Goal: Register for event/course

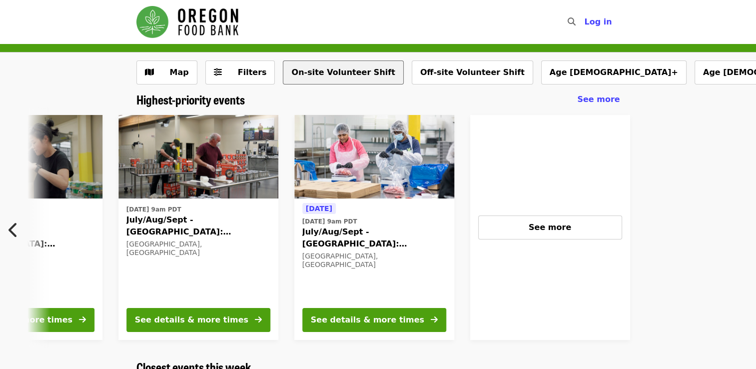
click at [318, 75] on button "On-site Volunteer Shift" at bounding box center [343, 72] width 120 height 24
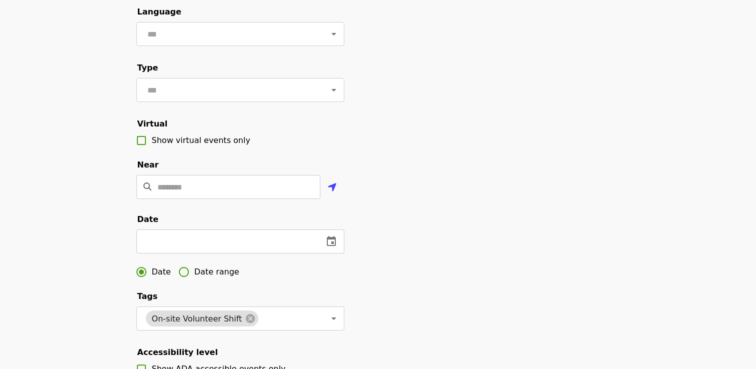
scroll to position [110, 0]
click at [306, 199] on input "Location" at bounding box center [238, 187] width 163 height 24
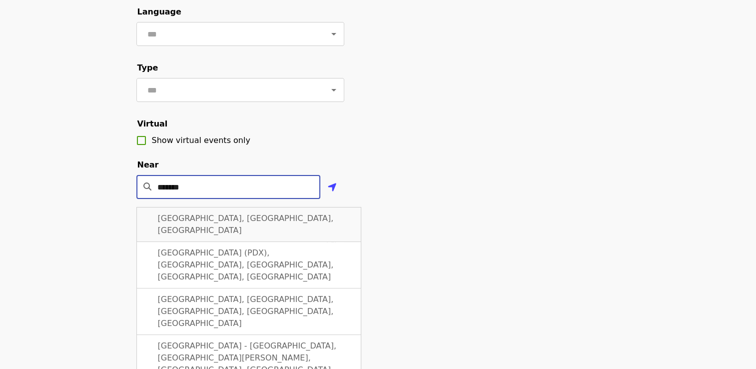
click at [186, 235] on span "Portland, OR, USA" at bounding box center [246, 223] width 176 height 21
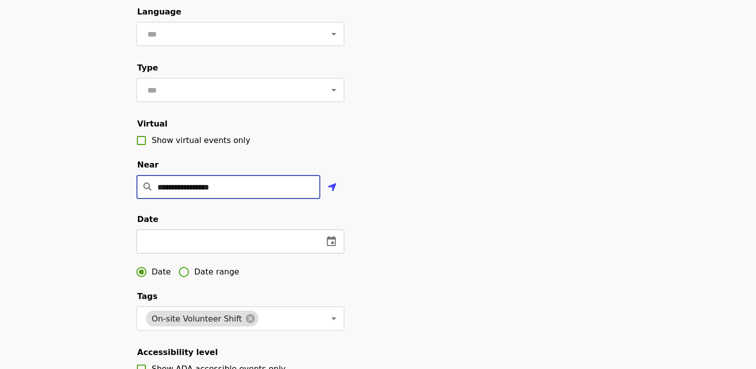
type input "**********"
click at [329, 247] on icon "change date" at bounding box center [331, 241] width 12 height 12
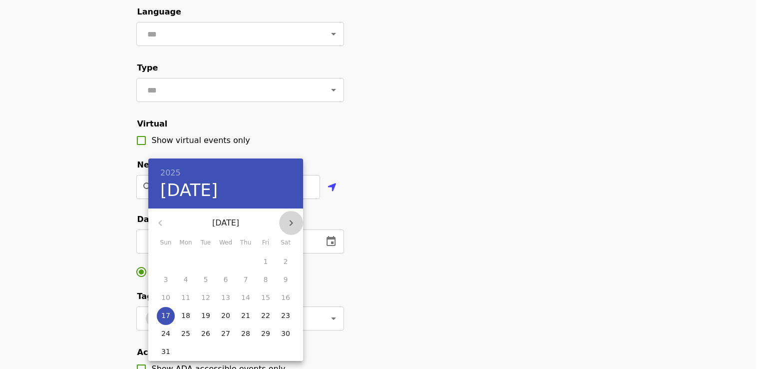
click at [292, 217] on icon "button" at bounding box center [291, 223] width 12 height 12
click at [184, 277] on p "8" at bounding box center [186, 279] width 4 height 10
type input "**********"
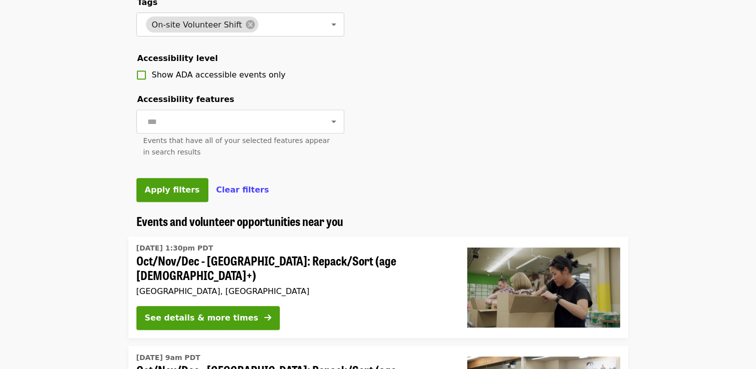
scroll to position [403, 0]
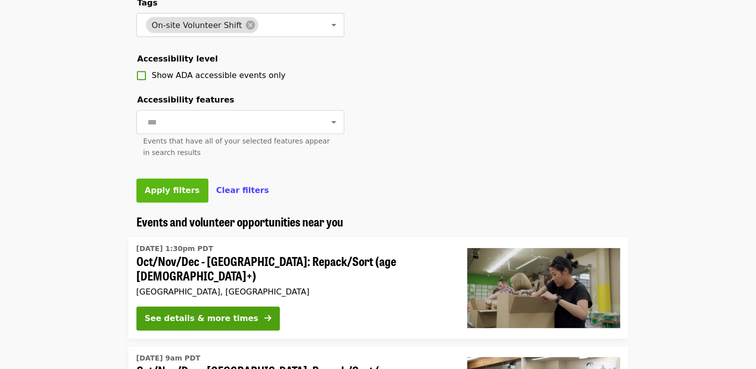
click at [172, 195] on span "Apply filters" at bounding box center [172, 189] width 55 height 9
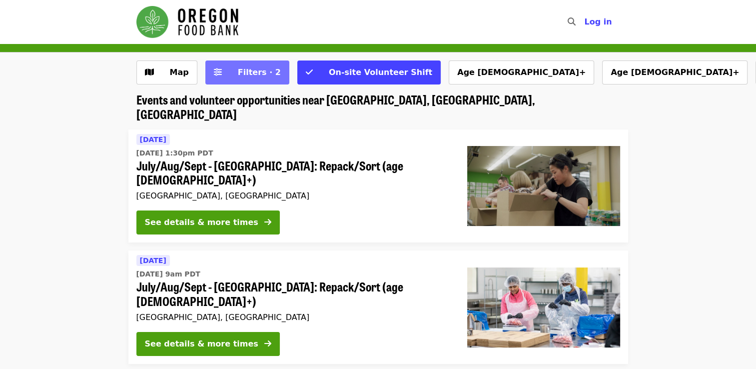
click at [253, 67] on span "Filters · 2" at bounding box center [259, 71] width 43 height 9
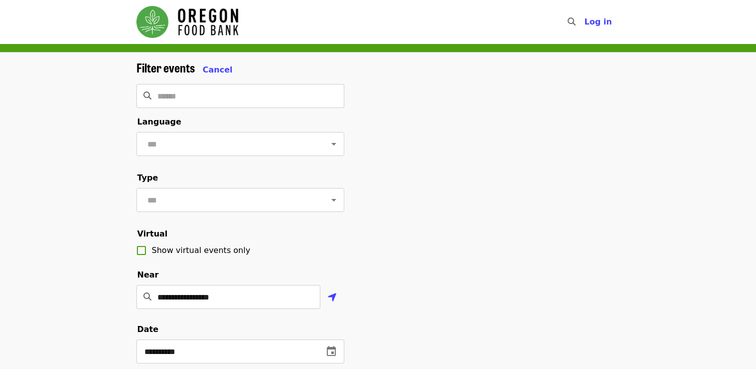
scroll to position [118, 0]
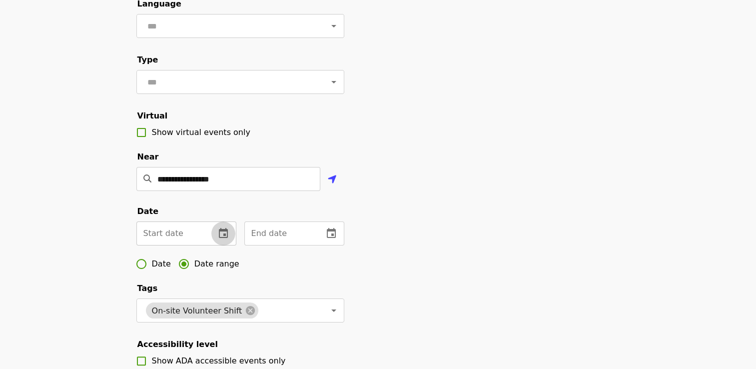
click at [222, 239] on icon "change date" at bounding box center [223, 233] width 12 height 12
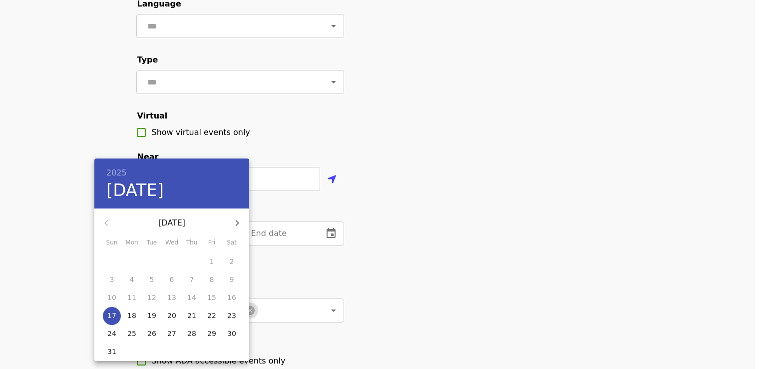
click at [236, 228] on icon "button" at bounding box center [237, 223] width 12 height 12
click at [133, 283] on p "8" at bounding box center [132, 279] width 4 height 10
type input "**********"
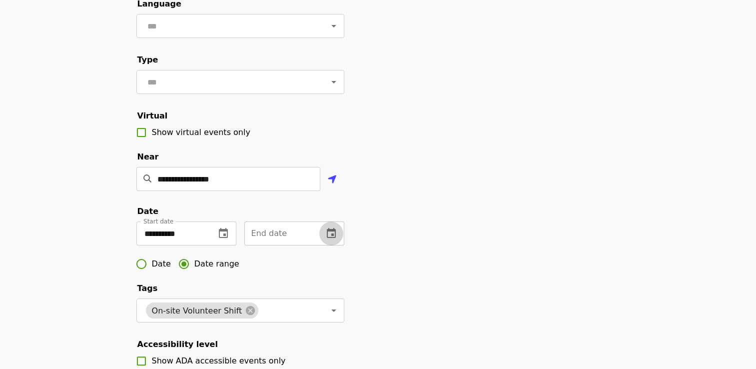
click at [330, 239] on icon "change date" at bounding box center [331, 233] width 12 height 12
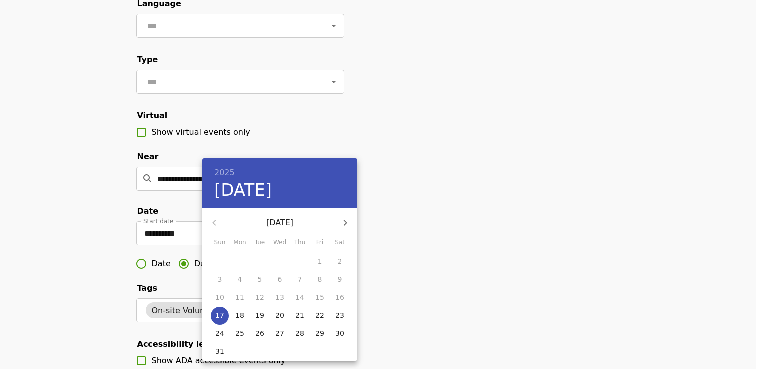
click at [348, 220] on icon "button" at bounding box center [345, 223] width 12 height 12
click at [276, 279] on p "10" at bounding box center [279, 279] width 9 height 10
type input "**********"
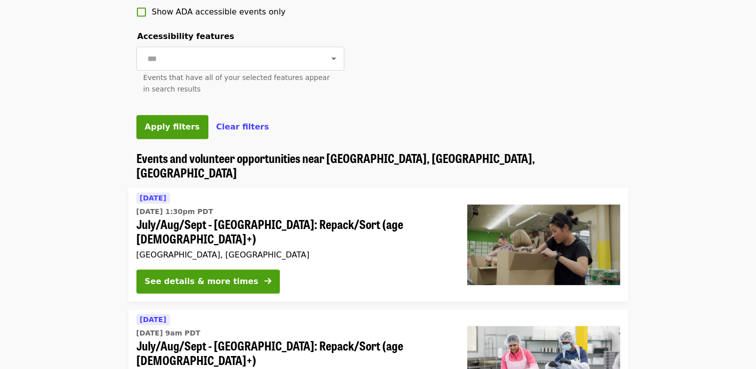
scroll to position [470, 0]
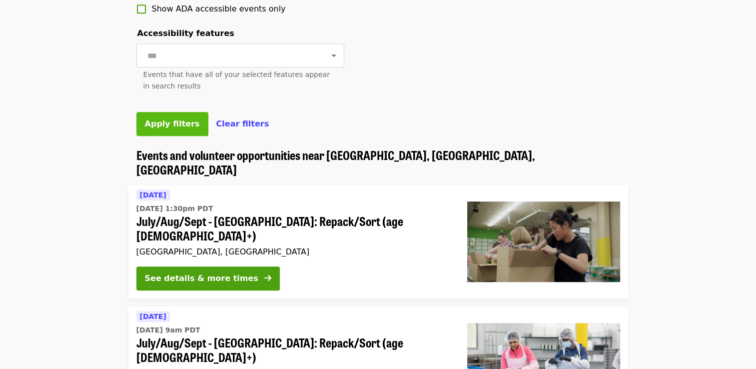
click at [176, 128] on span "Apply filters" at bounding box center [172, 123] width 55 height 9
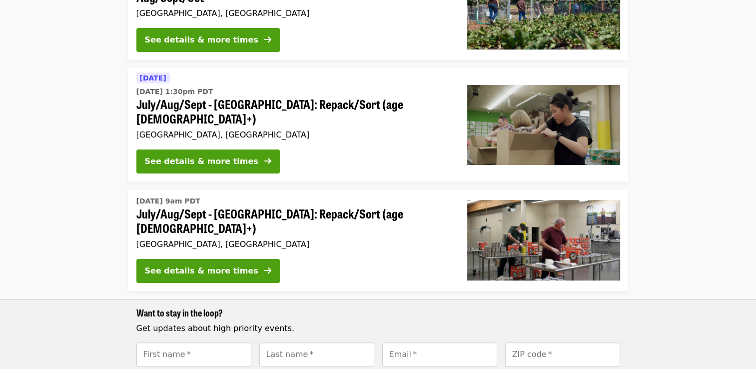
scroll to position [235, 0]
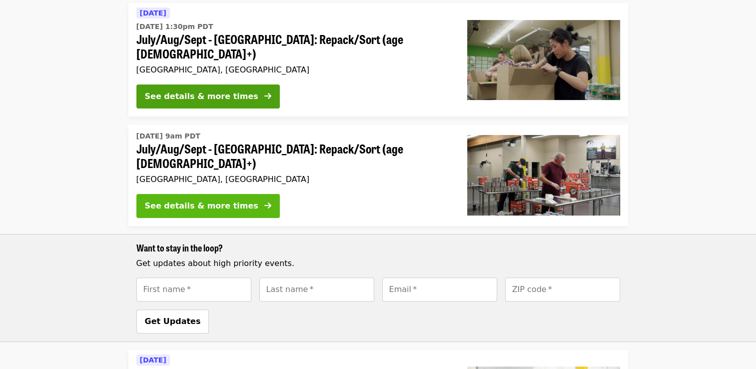
click at [193, 200] on div "See details & more times" at bounding box center [201, 206] width 113 height 12
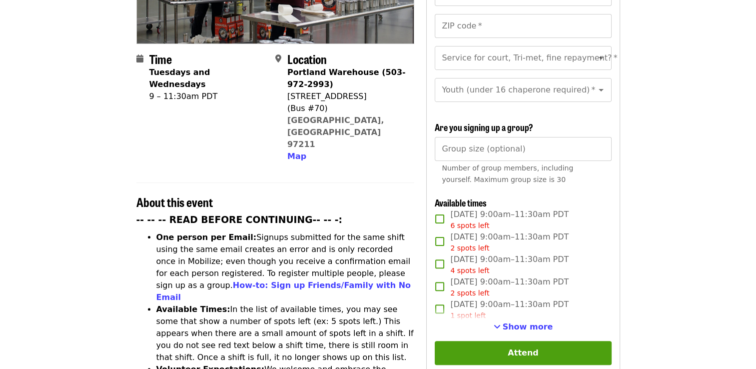
scroll to position [303, 0]
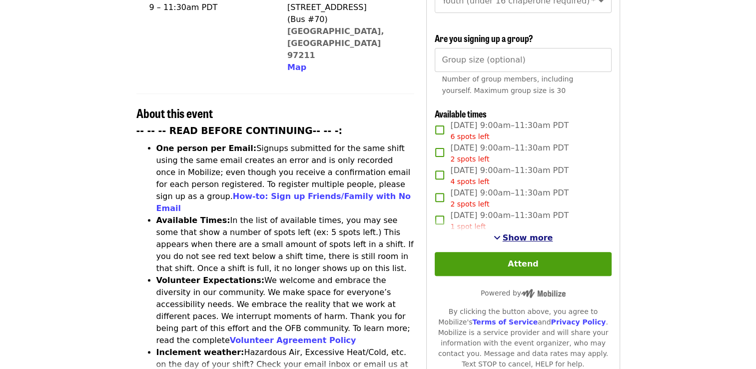
click at [519, 233] on span "Show more" at bounding box center [528, 237] width 50 height 9
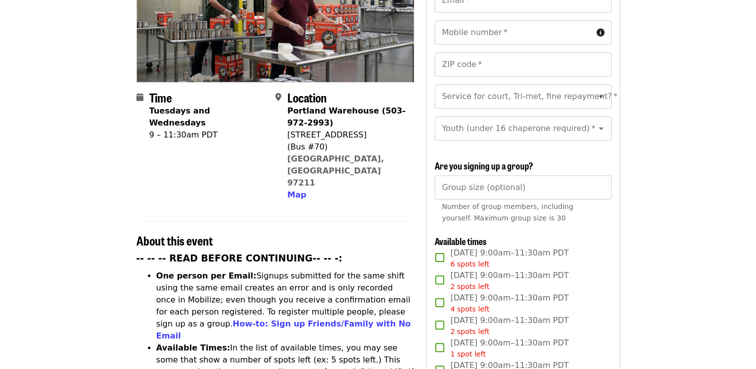
scroll to position [175, 0]
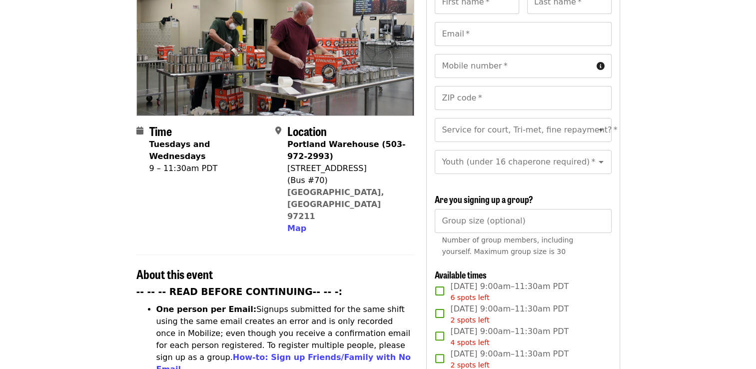
scroll to position [219, 0]
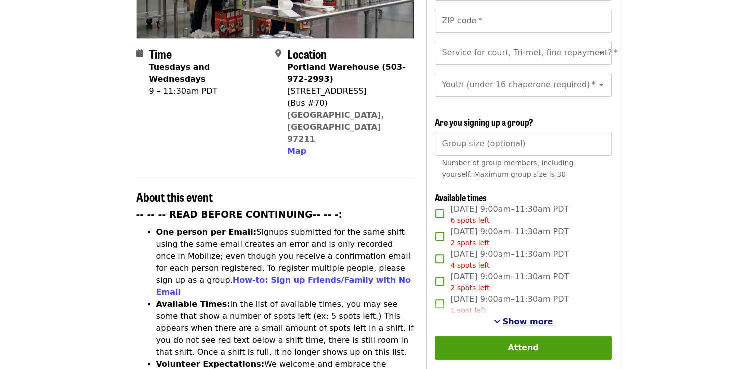
click at [513, 317] on span "Show more" at bounding box center [528, 321] width 50 height 9
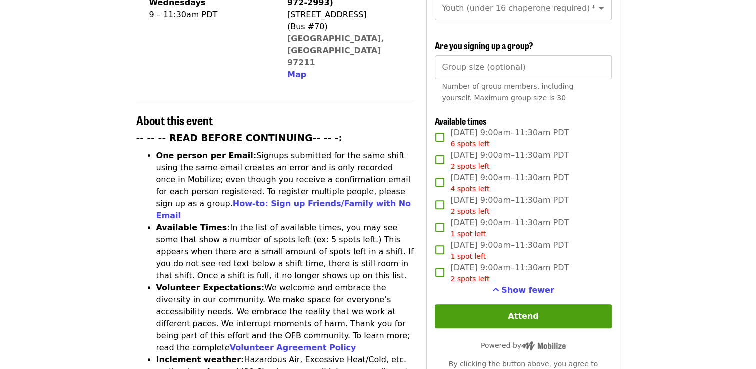
scroll to position [295, 0]
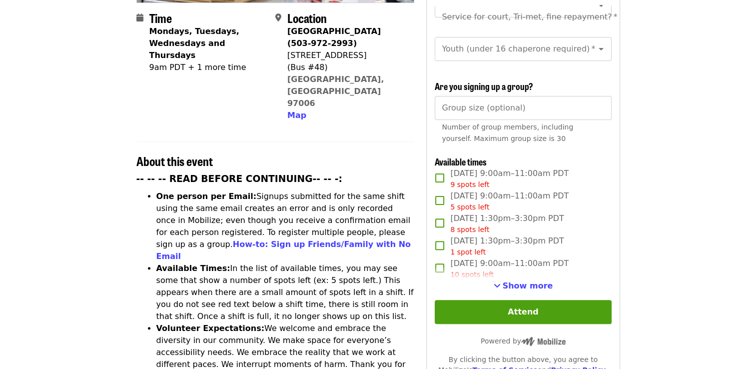
scroll to position [256, 0]
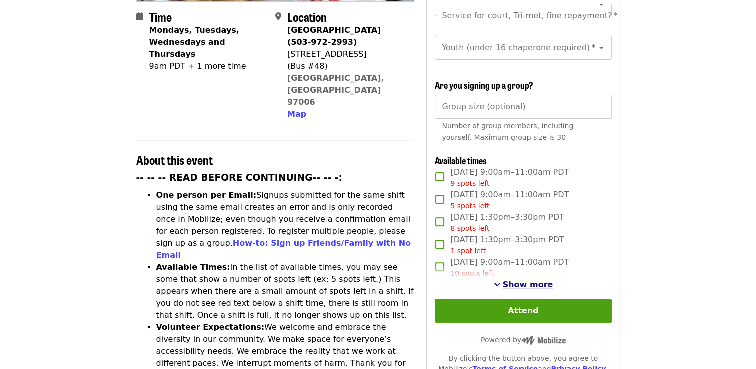
click at [512, 283] on span "Show more" at bounding box center [528, 284] width 50 height 9
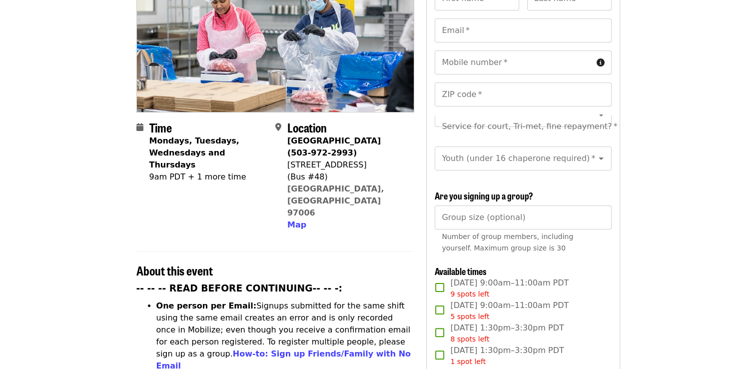
scroll to position [144, 0]
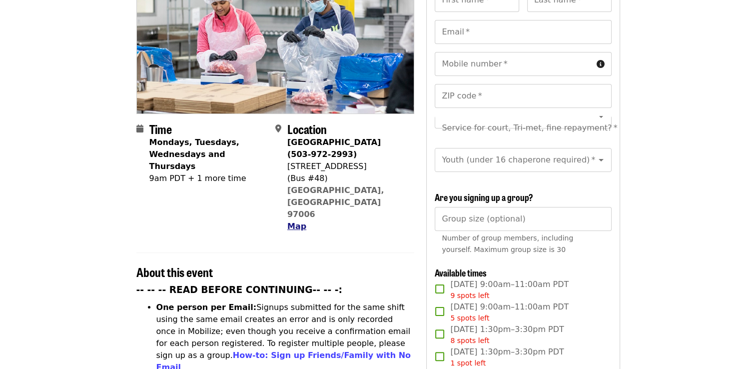
click at [294, 221] on span "Map" at bounding box center [296, 225] width 19 height 9
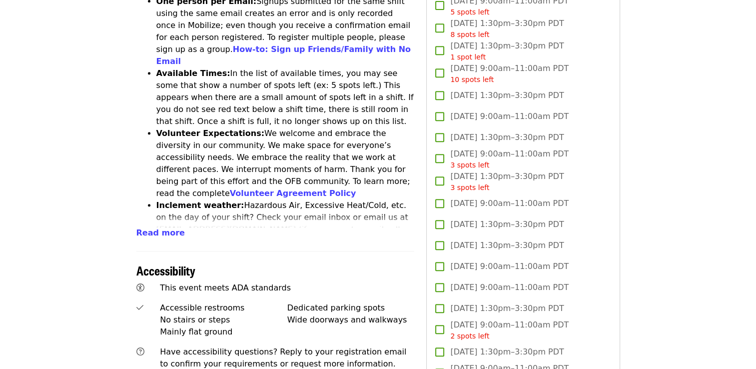
scroll to position [435, 0]
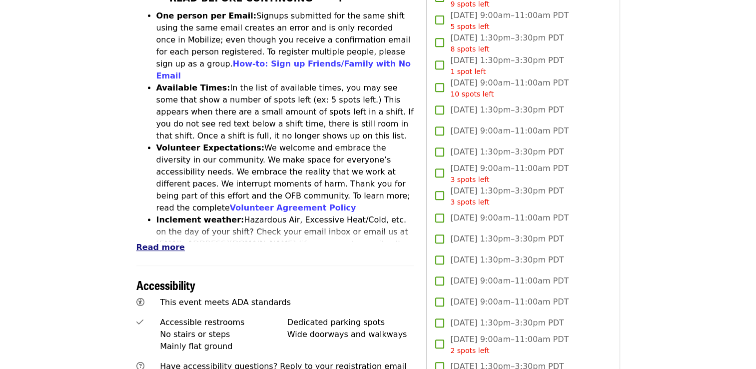
click at [170, 242] on span "Read more" at bounding box center [160, 246] width 48 height 9
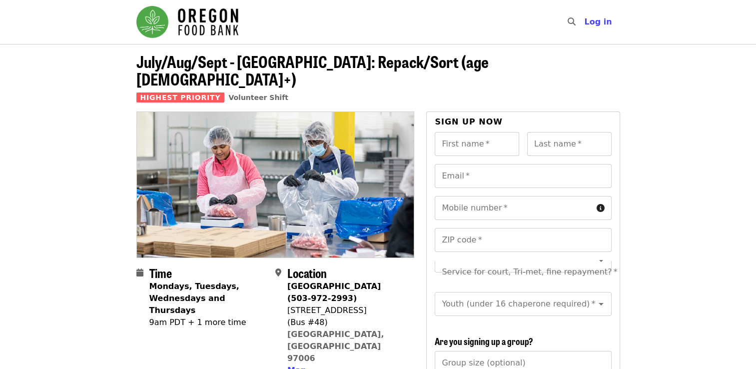
scroll to position [0, 0]
click at [471, 131] on input "First name   *" at bounding box center [477, 143] width 84 height 24
type input "******"
click at [550, 133] on input "Last name   *" at bounding box center [569, 143] width 84 height 24
type input "*******"
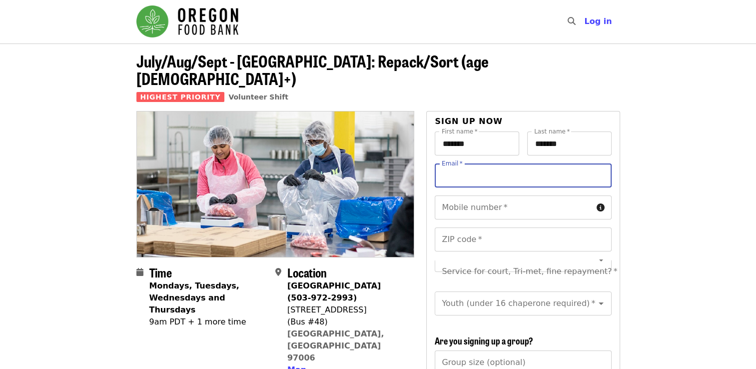
click at [489, 163] on input "Email   *" at bounding box center [523, 175] width 176 height 24
type input "**********"
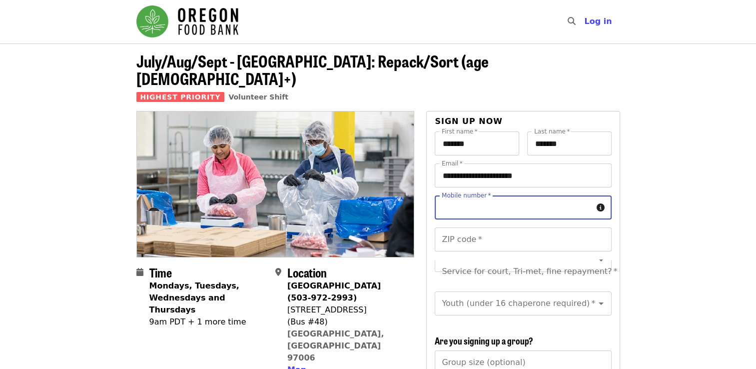
click at [499, 195] on input "Mobile number   *" at bounding box center [513, 207] width 157 height 24
type input "**********"
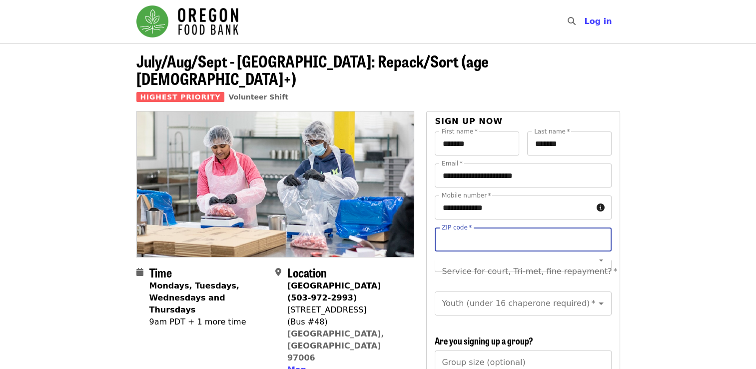
click at [477, 227] on input "ZIP code   *" at bounding box center [523, 239] width 176 height 24
click at [599, 270] on icon "Open" at bounding box center [601, 271] width 5 height 2
type input "*****"
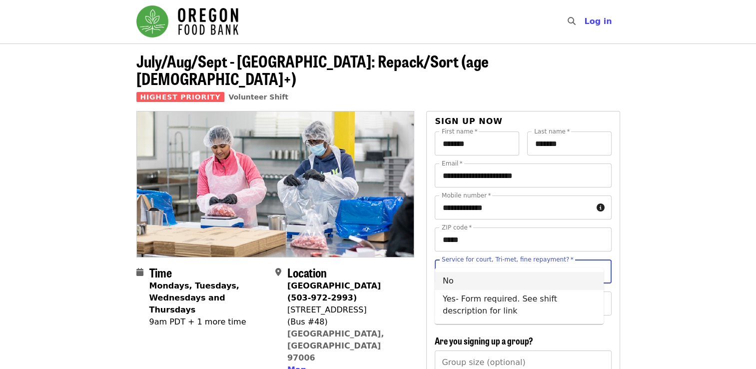
click at [510, 281] on li "No" at bounding box center [519, 281] width 169 height 18
type input "**"
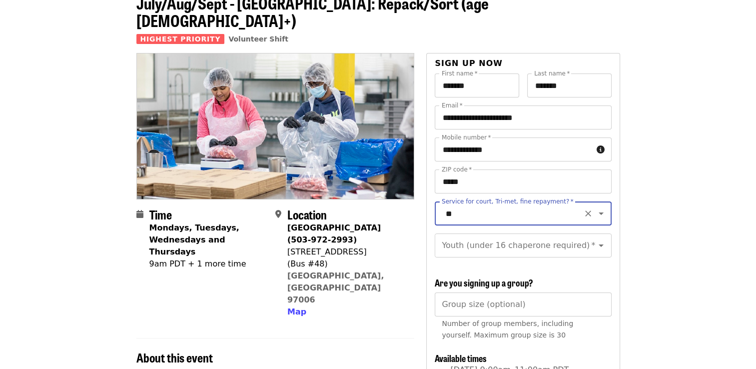
scroll to position [58, 0]
click at [599, 244] on icon "Open" at bounding box center [601, 245] width 5 height 2
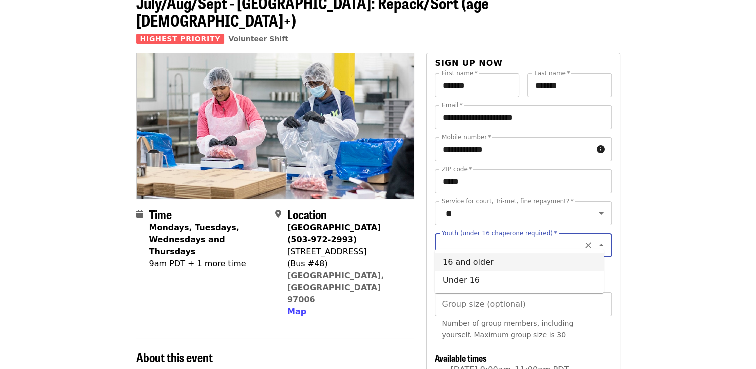
click at [488, 261] on li "16 and older" at bounding box center [519, 262] width 169 height 18
type input "**********"
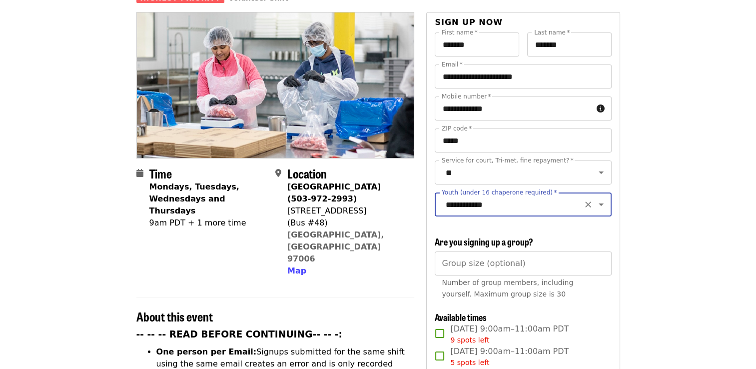
scroll to position [131, 0]
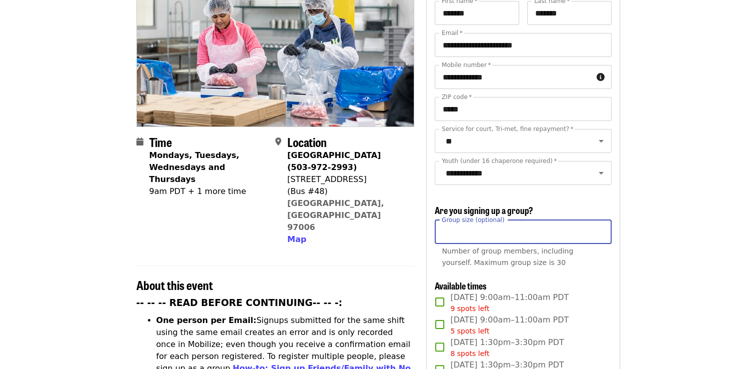
click at [508, 231] on input "Group size (optional)" at bounding box center [523, 232] width 176 height 24
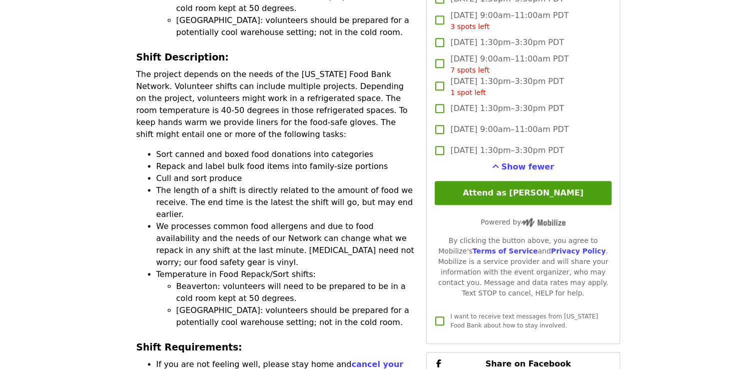
scroll to position [803, 0]
type input "**"
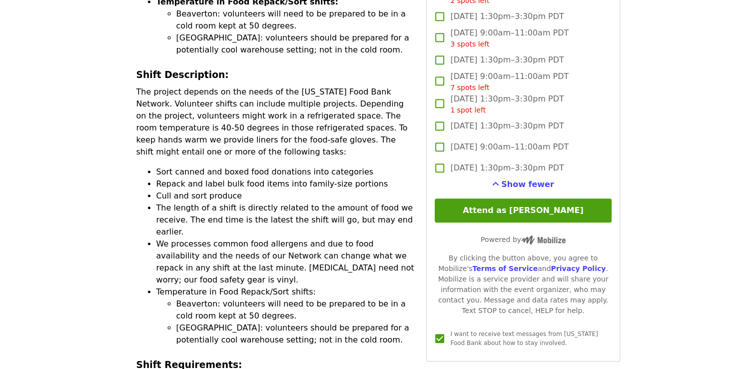
scroll to position [786, 0]
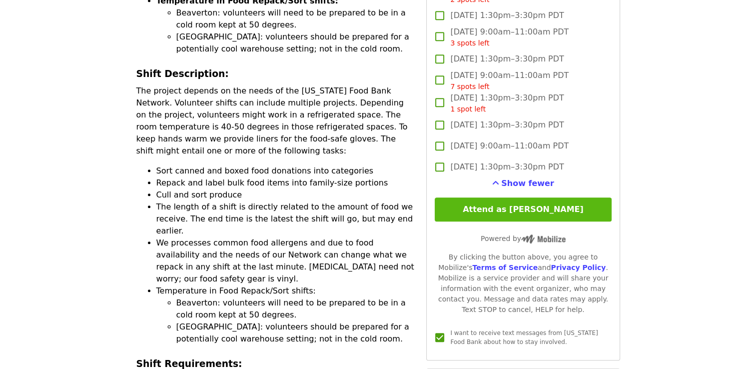
click at [559, 208] on button "Attend as Robert" at bounding box center [523, 209] width 176 height 24
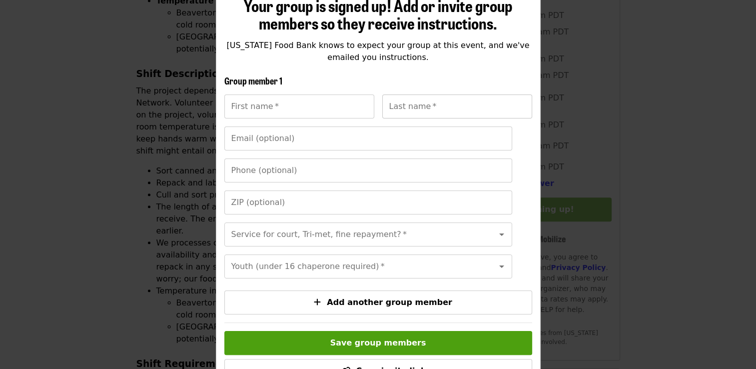
scroll to position [11, 0]
click at [646, 122] on div "More ways to help 2 Your group is signed up! Add or invite group members so the…" at bounding box center [378, 184] width 756 height 369
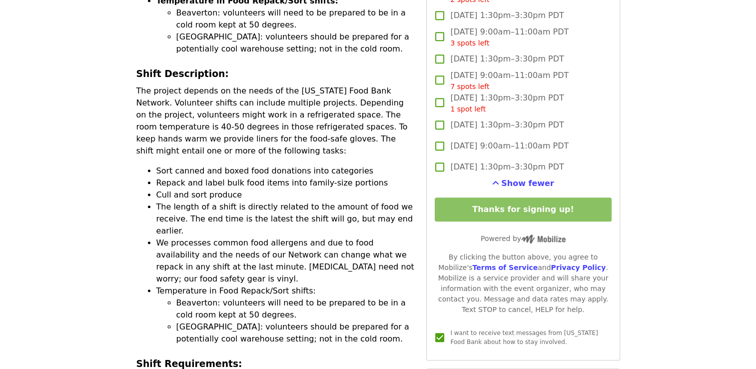
scroll to position [689, 0]
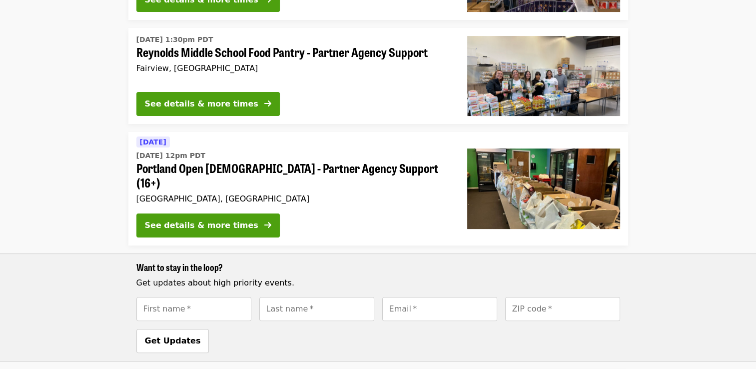
scroll to position [191, 0]
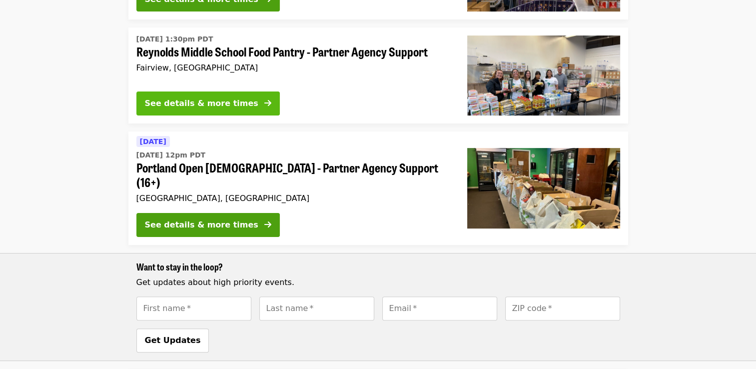
click at [208, 97] on div "See details & more times" at bounding box center [201, 103] width 113 height 12
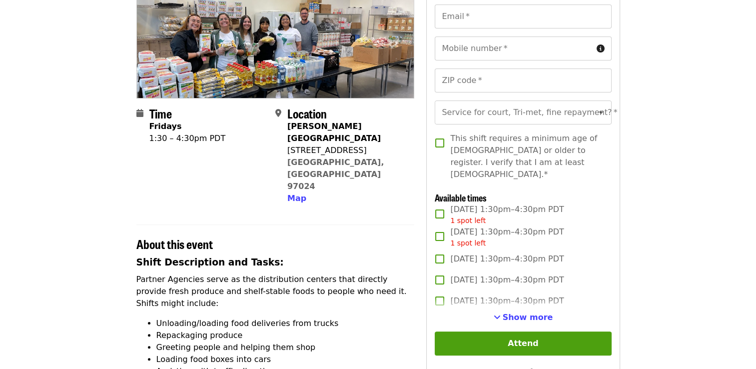
scroll to position [142, 0]
click at [510, 313] on span "Show more" at bounding box center [528, 316] width 50 height 9
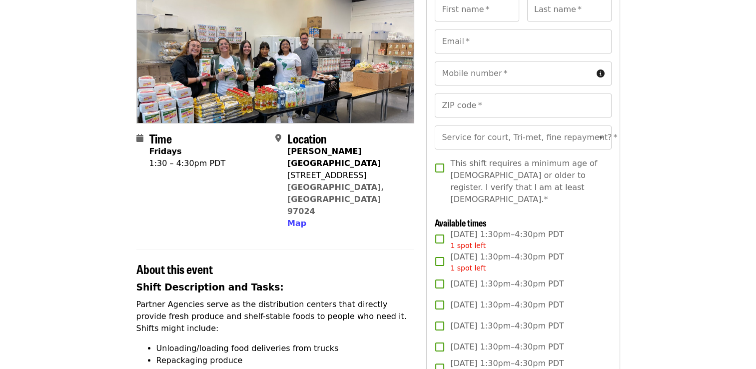
scroll to position [116, 0]
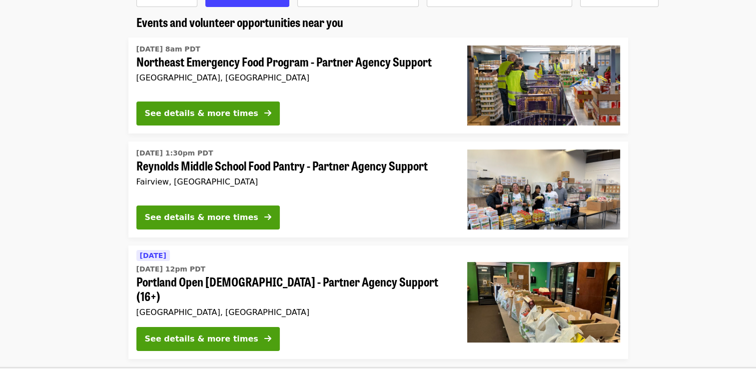
scroll to position [76, 0]
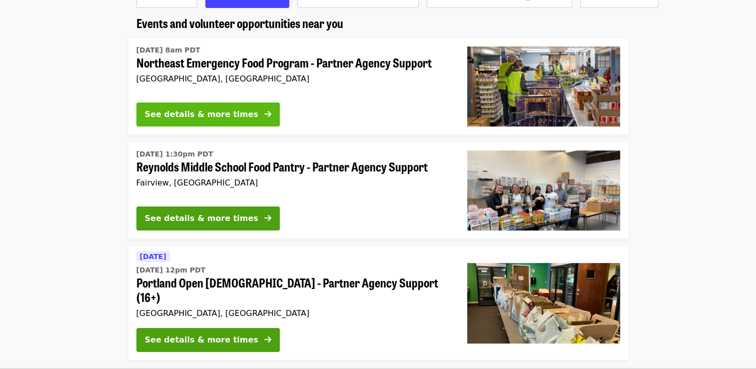
click at [202, 123] on button "See details & more times" at bounding box center [207, 114] width 143 height 24
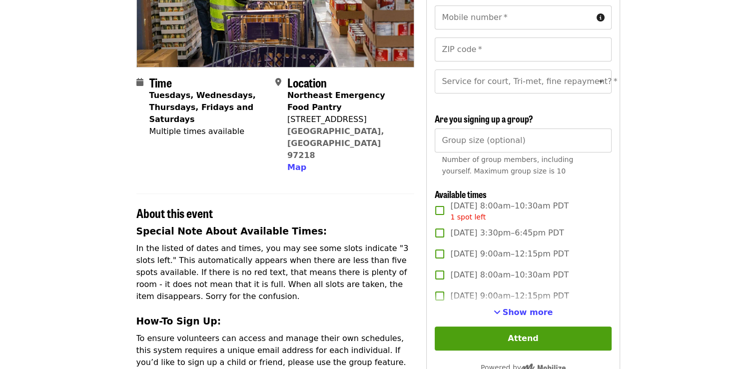
scroll to position [175, 0]
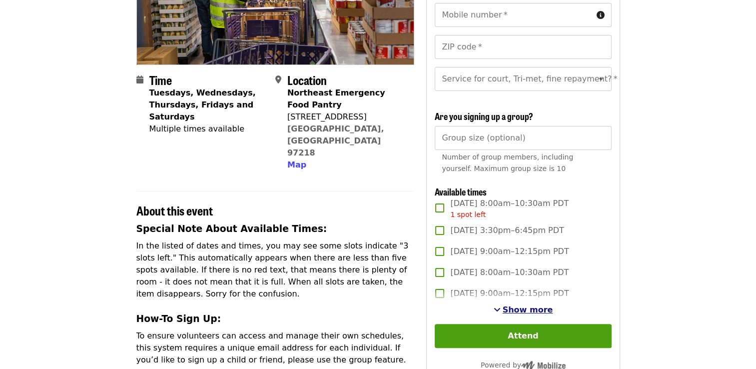
click at [520, 314] on span "Show more" at bounding box center [528, 309] width 50 height 9
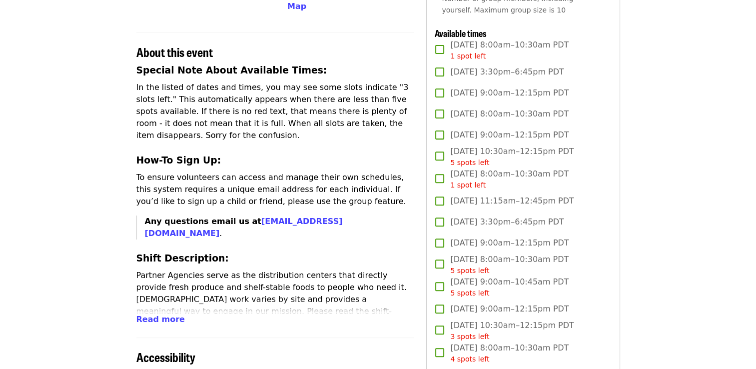
scroll to position [334, 0]
click at [162, 314] on span "Read more" at bounding box center [160, 318] width 48 height 9
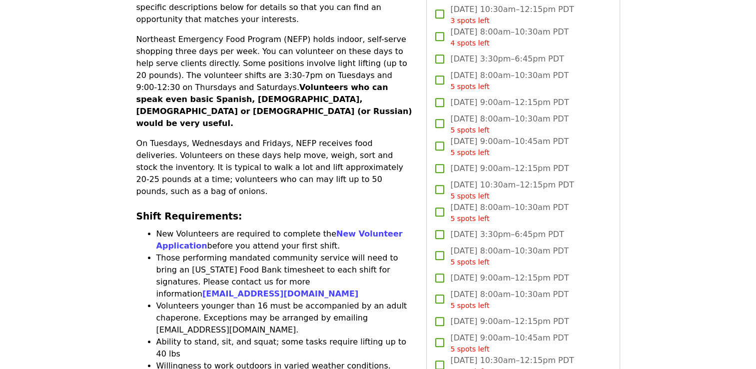
scroll to position [649, 0]
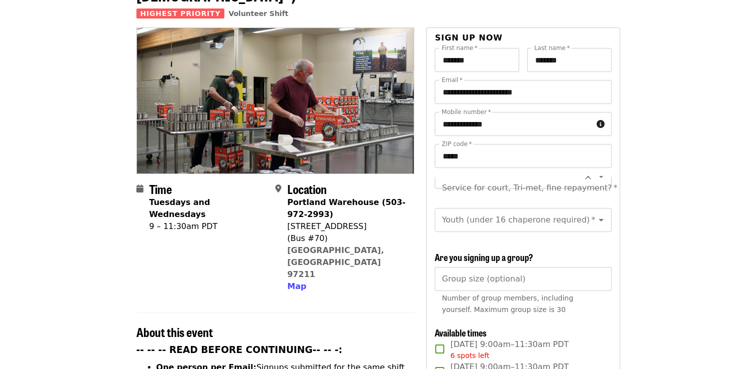
scroll to position [245, 0]
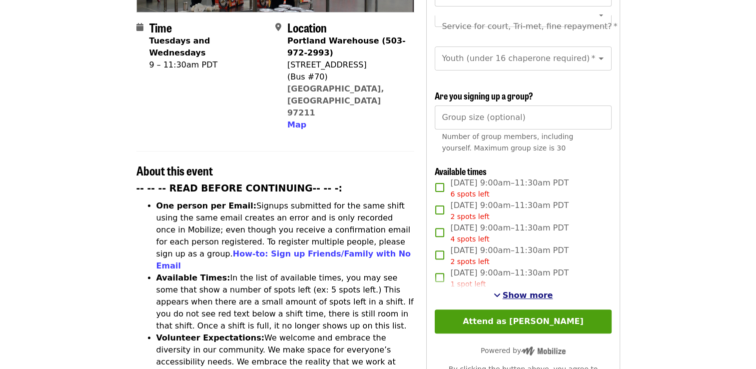
click at [519, 291] on span "Show more" at bounding box center [528, 294] width 50 height 9
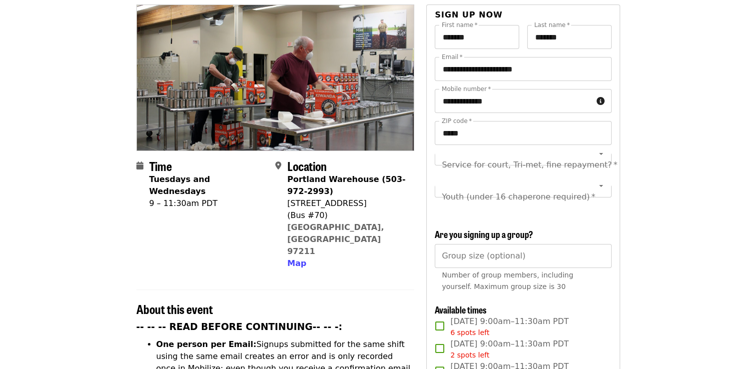
scroll to position [0, 0]
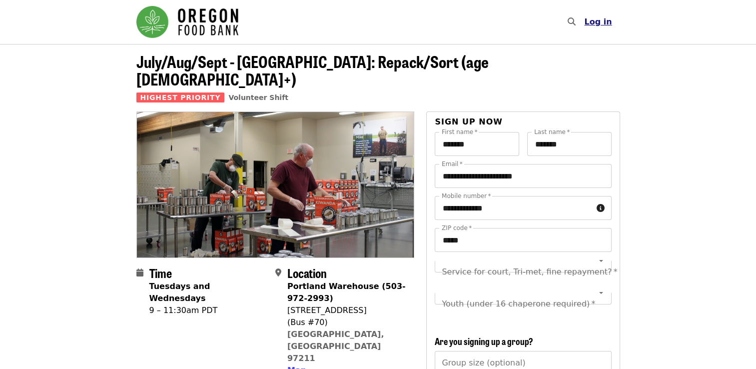
click at [598, 24] on span "Log in" at bounding box center [597, 21] width 27 height 9
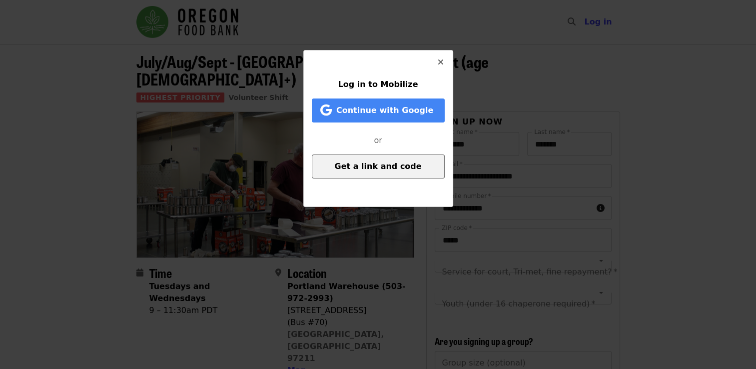
click at [393, 160] on button "Get a link and code" at bounding box center [378, 166] width 133 height 24
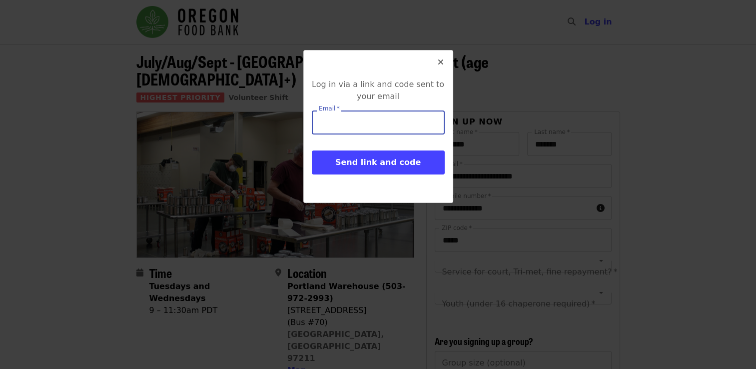
click at [367, 119] on input "Email   *" at bounding box center [378, 122] width 133 height 24
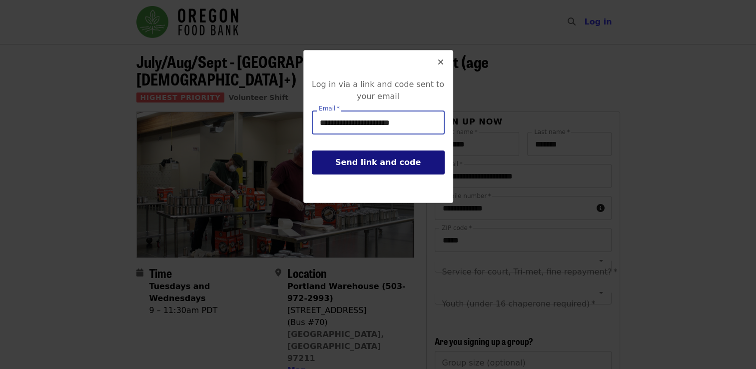
type input "**********"
click at [372, 159] on span "Send link and code" at bounding box center [377, 161] width 85 height 9
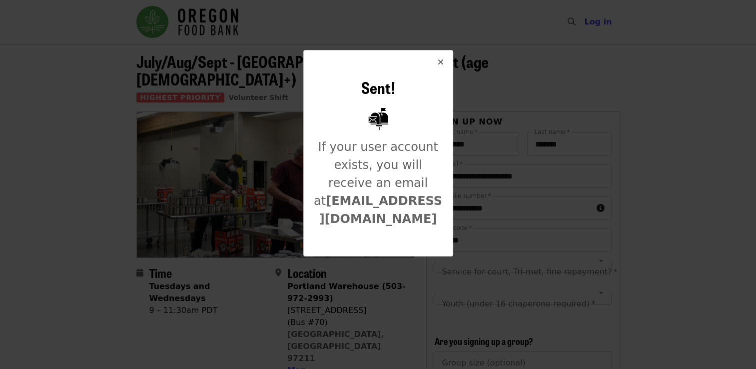
click at [440, 64] on icon "times icon" at bounding box center [441, 61] width 6 height 9
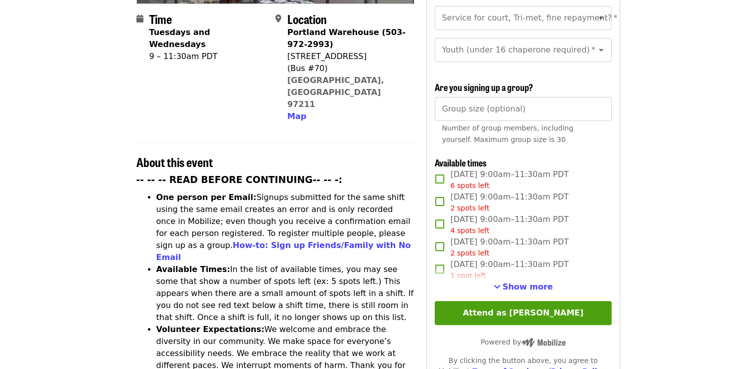
scroll to position [251, 0]
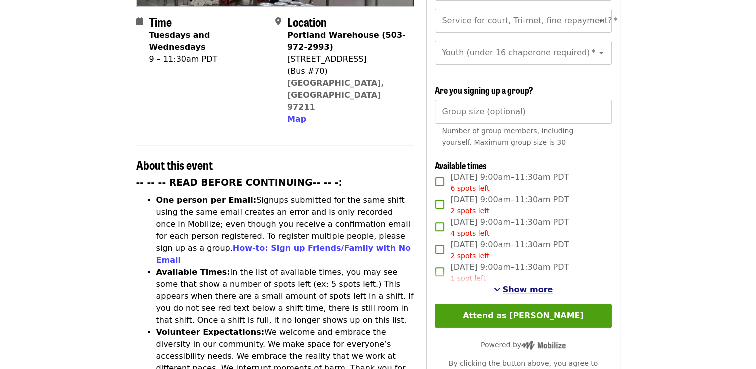
click at [526, 287] on span "Show more" at bounding box center [528, 289] width 50 height 9
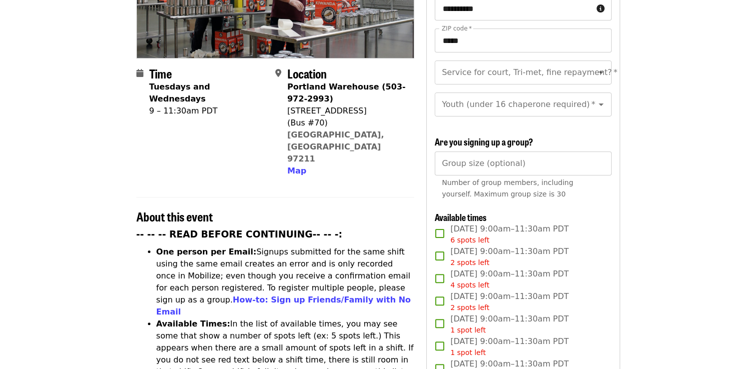
scroll to position [201, 0]
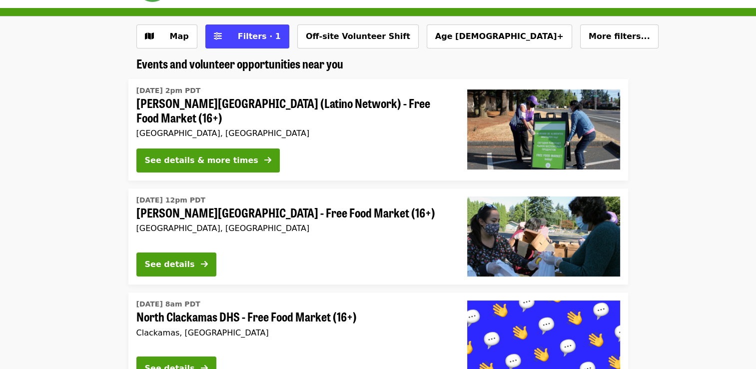
scroll to position [35, 0]
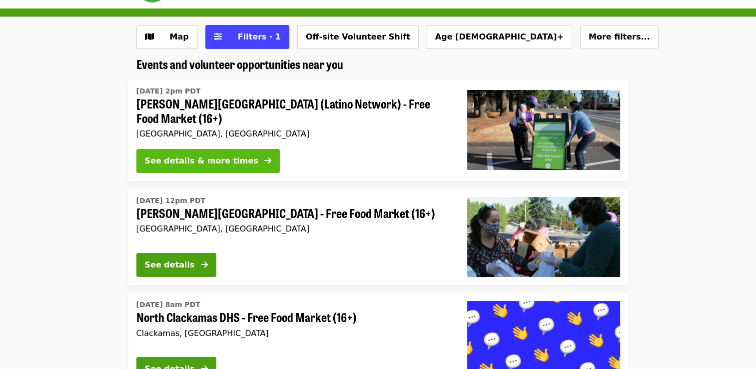
click at [196, 163] on div "See details & more times" at bounding box center [201, 161] width 113 height 12
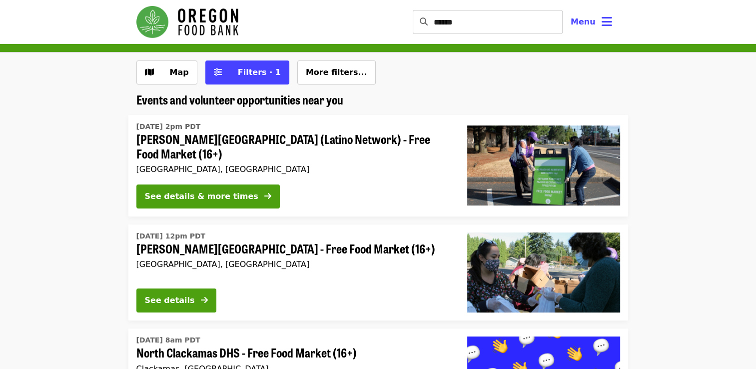
scroll to position [35, 0]
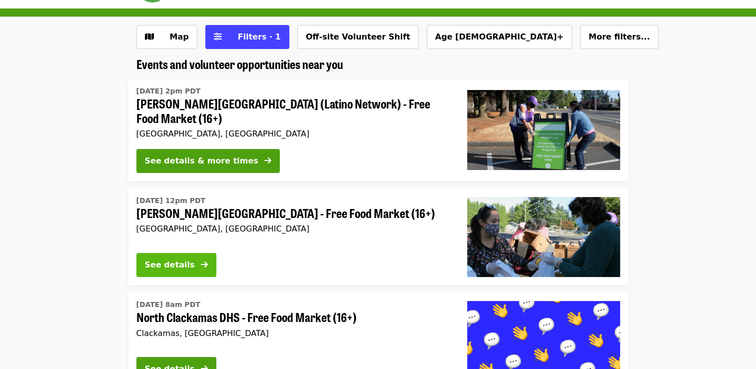
click at [174, 271] on button "See details" at bounding box center [176, 265] width 80 height 24
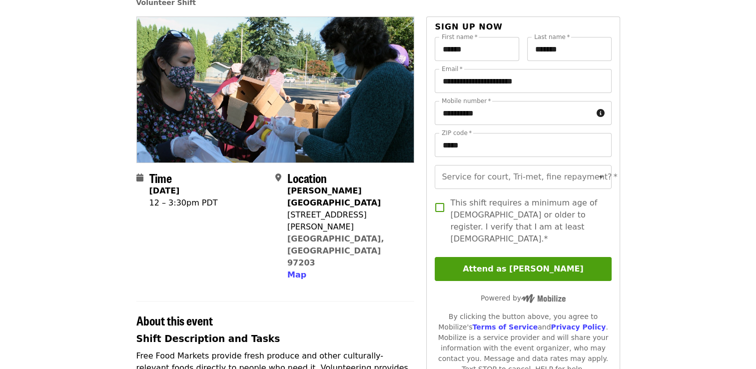
scroll to position [68, 0]
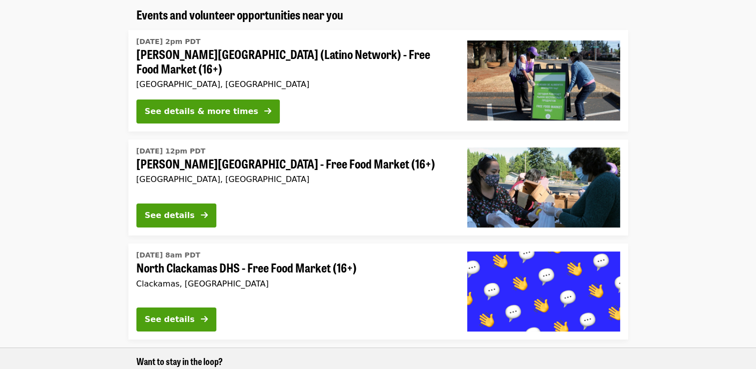
scroll to position [86, 0]
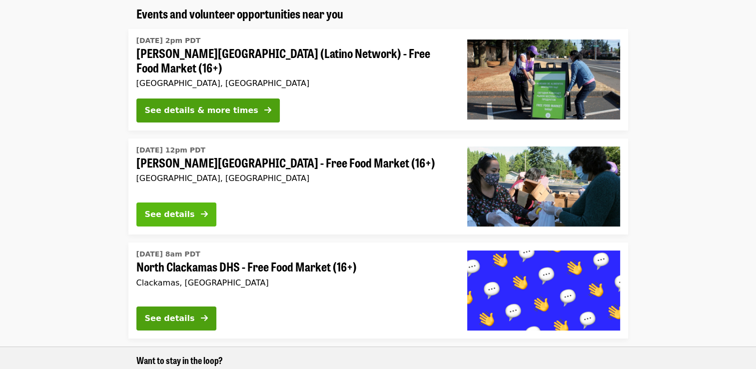
click at [164, 220] on div "See details" at bounding box center [170, 214] width 50 height 12
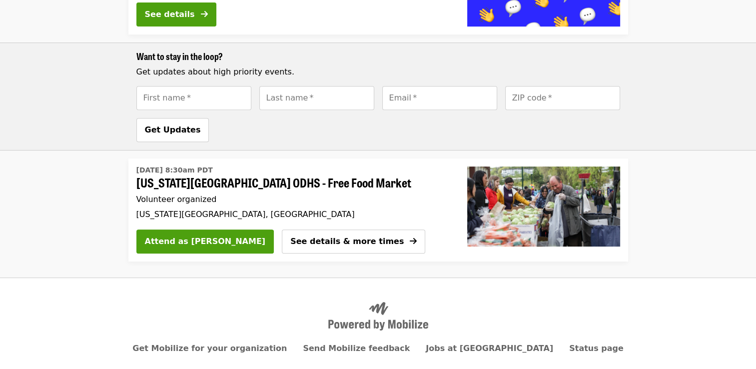
scroll to position [426, 0]
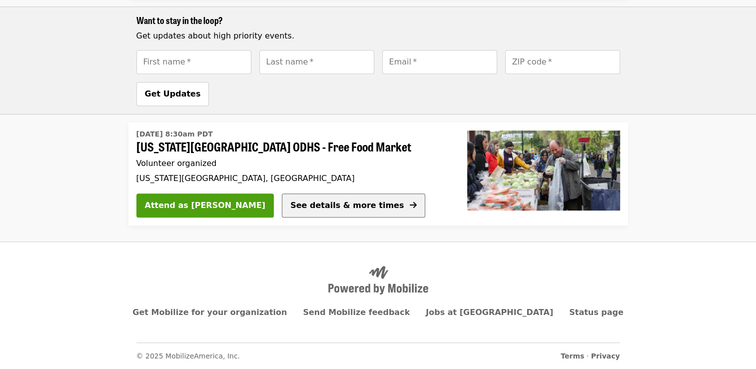
click at [301, 205] on span "See details & more times" at bounding box center [346, 204] width 113 height 9
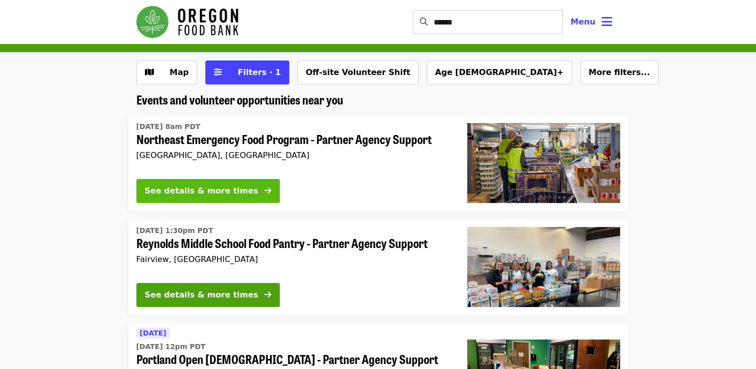
click at [180, 200] on button "See details & more times" at bounding box center [207, 191] width 143 height 24
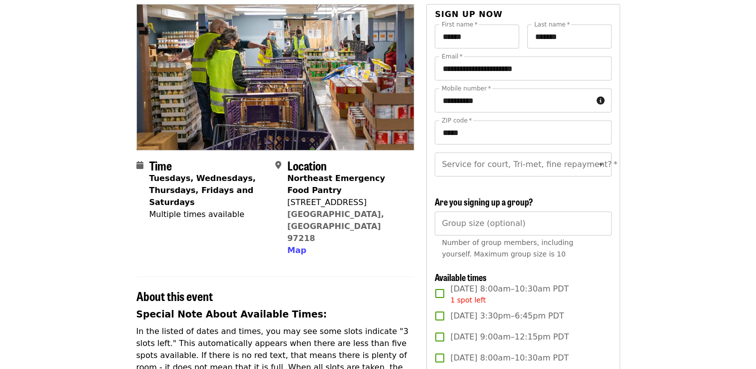
scroll to position [184, 0]
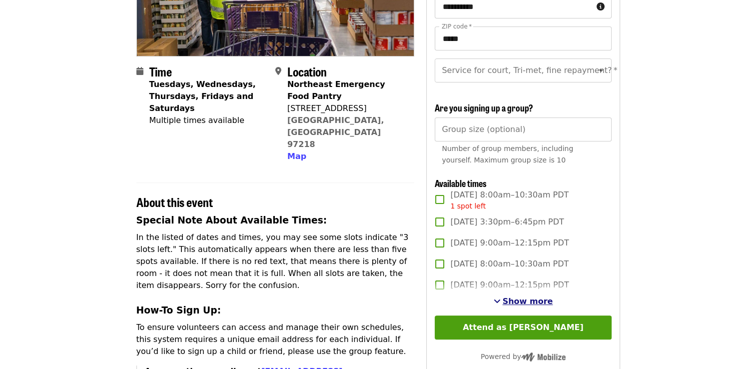
click at [525, 306] on span "Show more" at bounding box center [528, 300] width 50 height 9
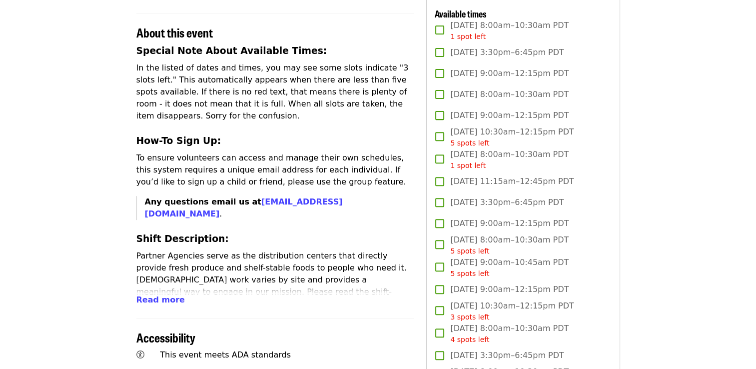
scroll to position [361, 0]
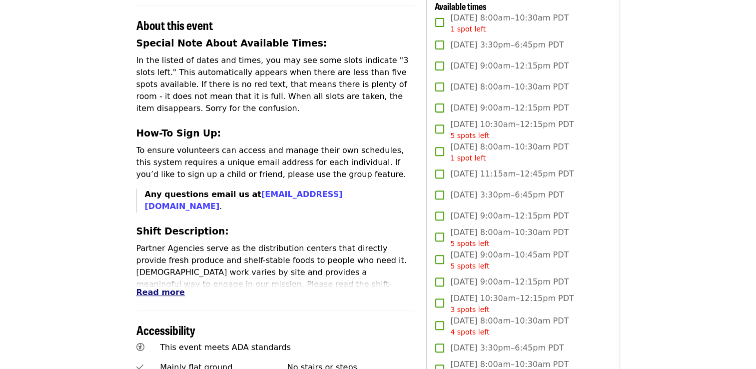
click at [148, 287] on span "Read more" at bounding box center [160, 291] width 48 height 9
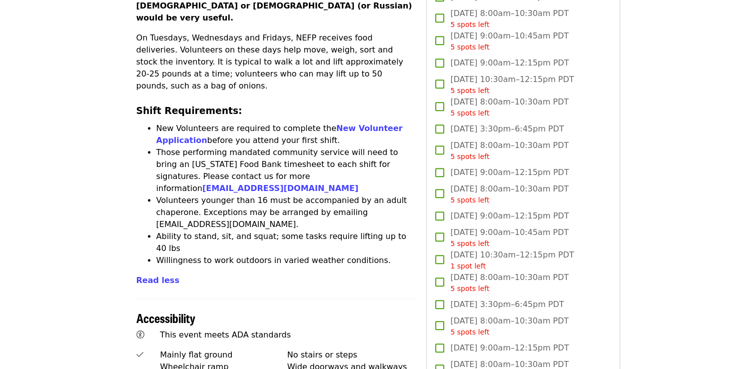
scroll to position [857, 0]
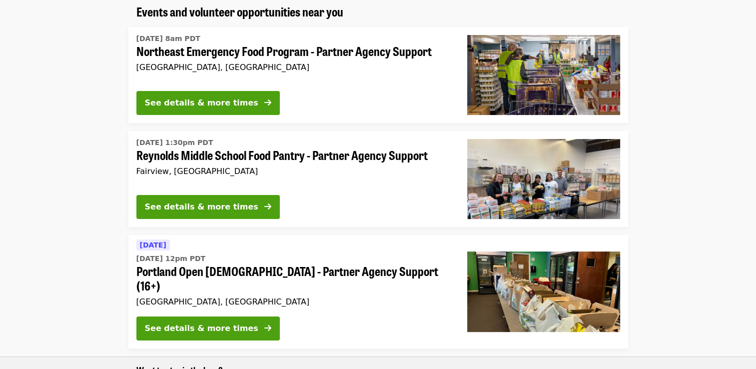
scroll to position [90, 0]
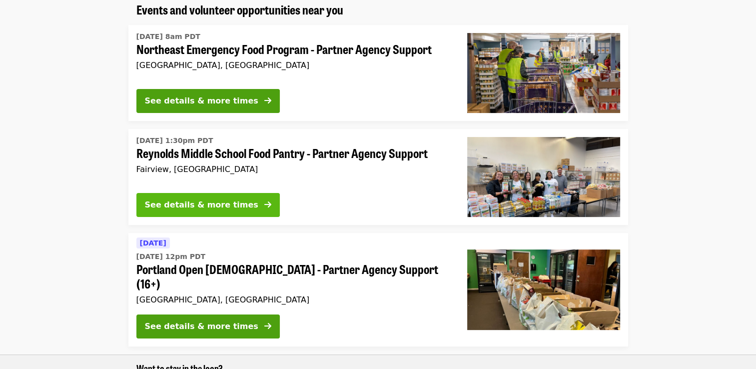
click at [182, 209] on div "See details & more times" at bounding box center [201, 205] width 113 height 12
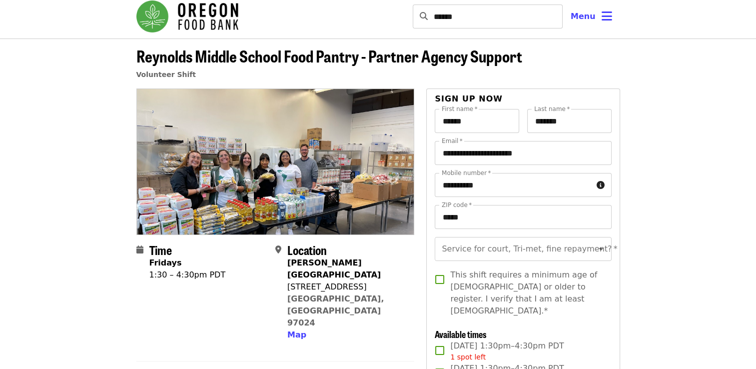
scroll to position [3, 0]
